Goal: Task Accomplishment & Management: Manage account settings

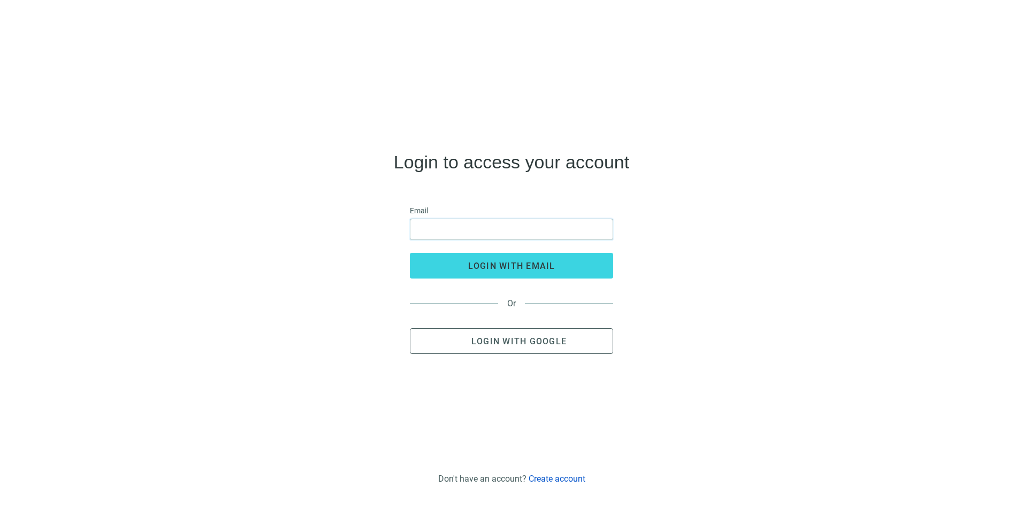
click at [517, 236] on input "email" at bounding box center [511, 229] width 189 height 20
click at [513, 233] on input "email" at bounding box center [511, 229] width 189 height 20
click at [506, 233] on input "email" at bounding box center [511, 229] width 189 height 20
type input "**********"
click at [566, 274] on button "login with email" at bounding box center [511, 266] width 203 height 26
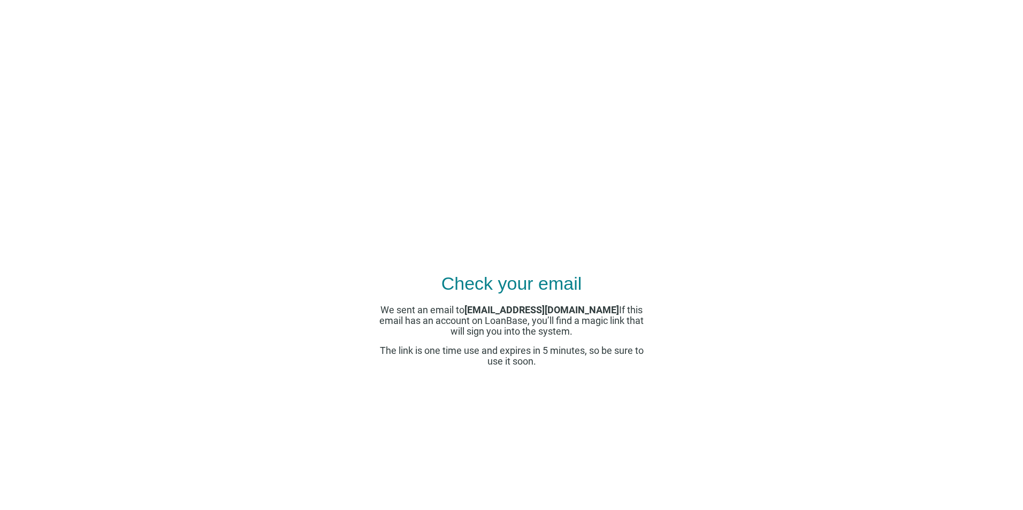
click at [555, 308] on b "[EMAIL_ADDRESS][DOMAIN_NAME]" at bounding box center [541, 309] width 155 height 11
click at [555, 307] on b "[EMAIL_ADDRESS][DOMAIN_NAME]" at bounding box center [541, 309] width 155 height 11
click at [518, 386] on div "Check your email We sent an email to [EMAIL_ADDRESS][DOMAIN_NAME] If this email…" at bounding box center [512, 278] width 268 height 444
